Goal: Task Accomplishment & Management: Manage account settings

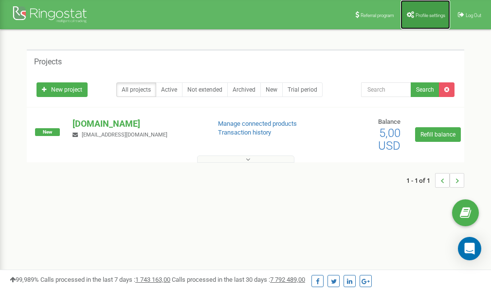
click at [417, 17] on span "Profile settings" at bounding box center [431, 15] width 30 height 5
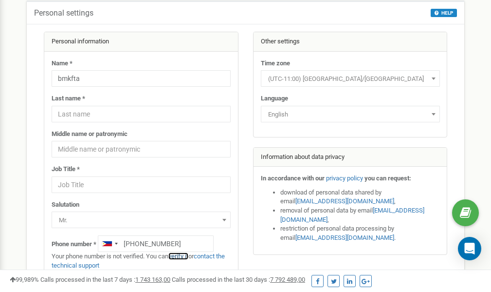
click at [182, 255] on link "verify it" at bounding box center [179, 255] width 20 height 7
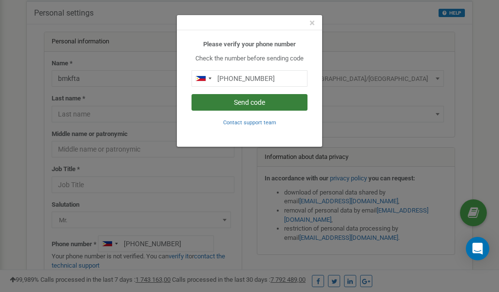
click at [248, 106] on button "Send code" at bounding box center [249, 102] width 116 height 17
